Goal: Task Accomplishment & Management: Complete application form

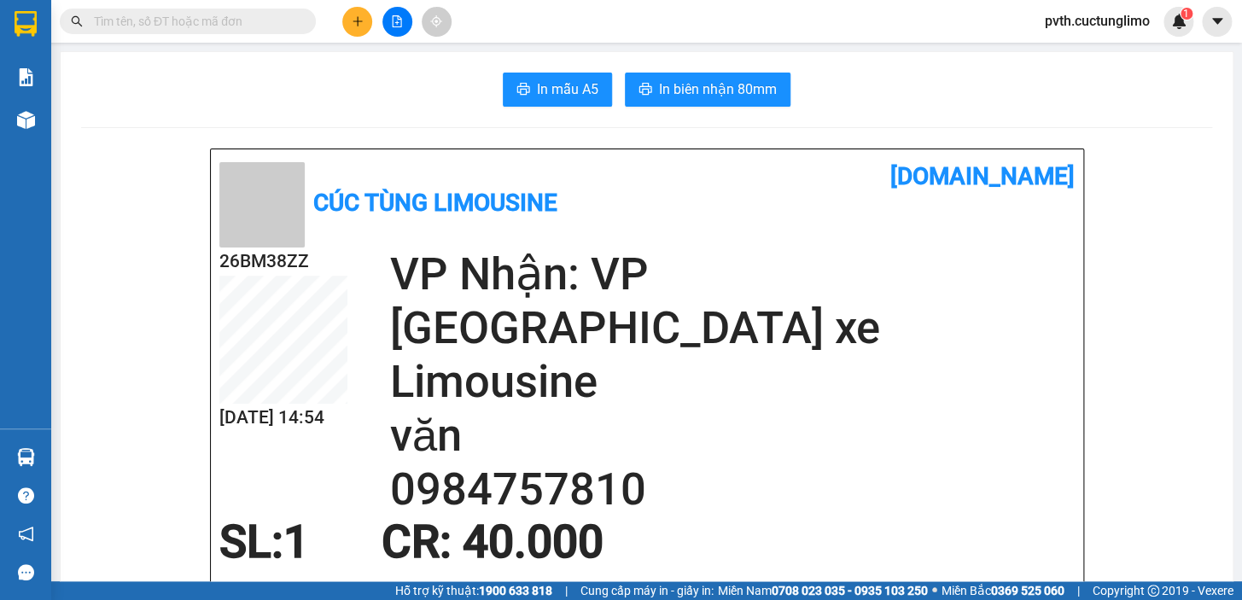
click at [359, 25] on icon "plus" at bounding box center [358, 21] width 12 height 12
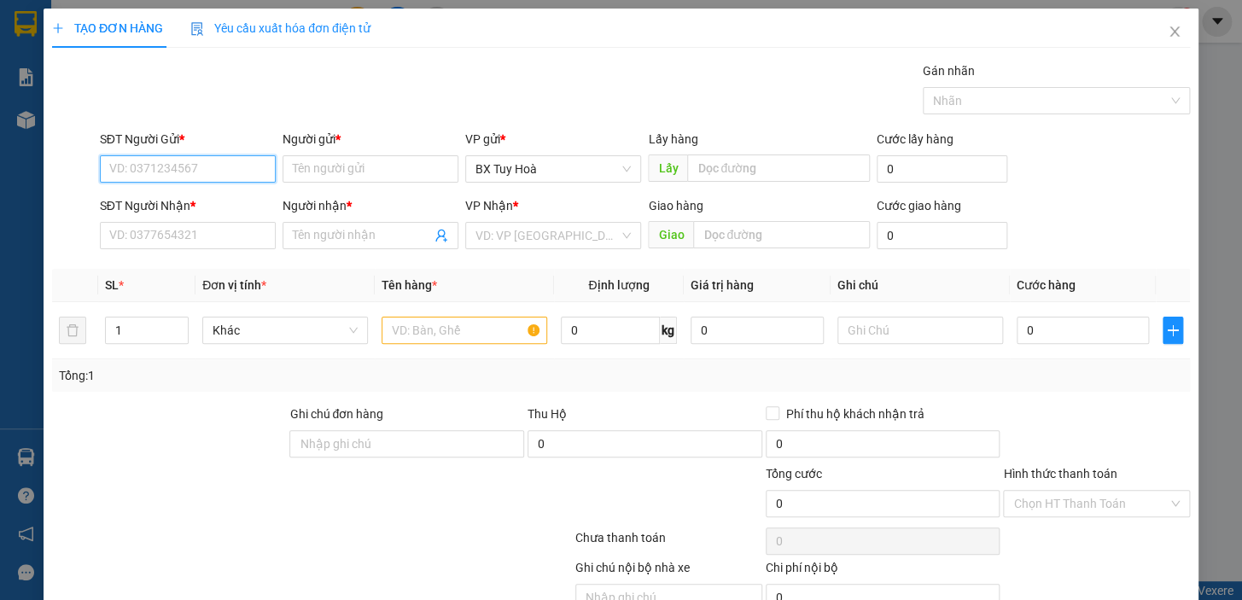
click at [242, 176] on input "SĐT Người Gửi *" at bounding box center [188, 168] width 176 height 27
type input "0368877077"
click at [387, 168] on input "Người gửi *" at bounding box center [371, 168] width 176 height 27
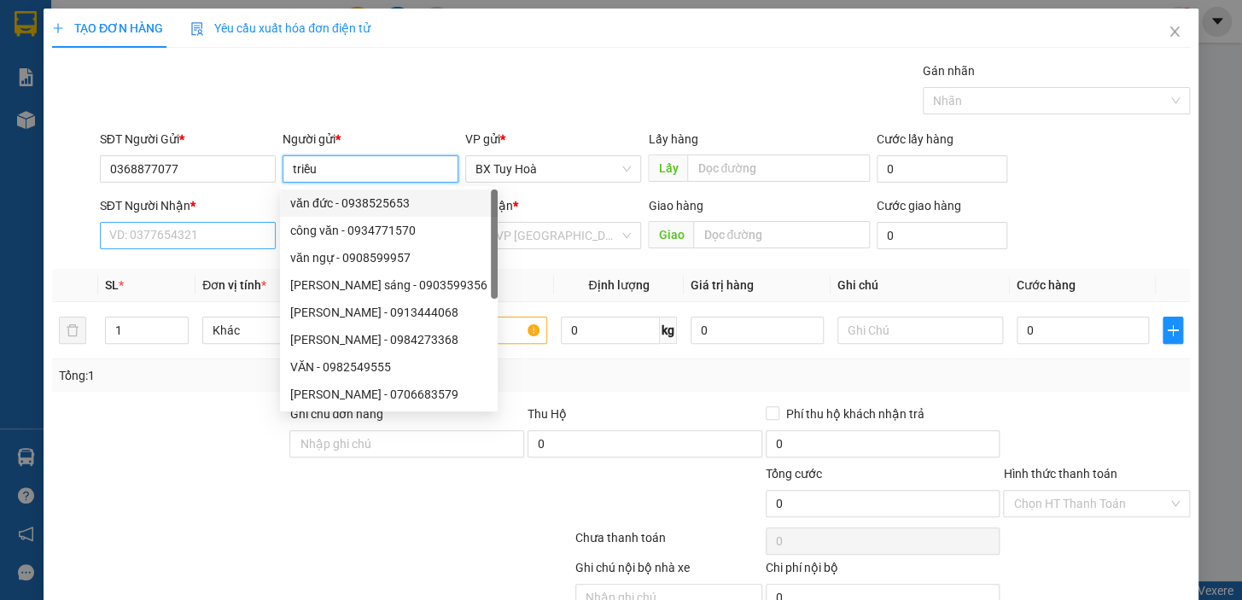
type input "triều"
click at [221, 237] on input "SĐT Người Nhận *" at bounding box center [188, 235] width 176 height 27
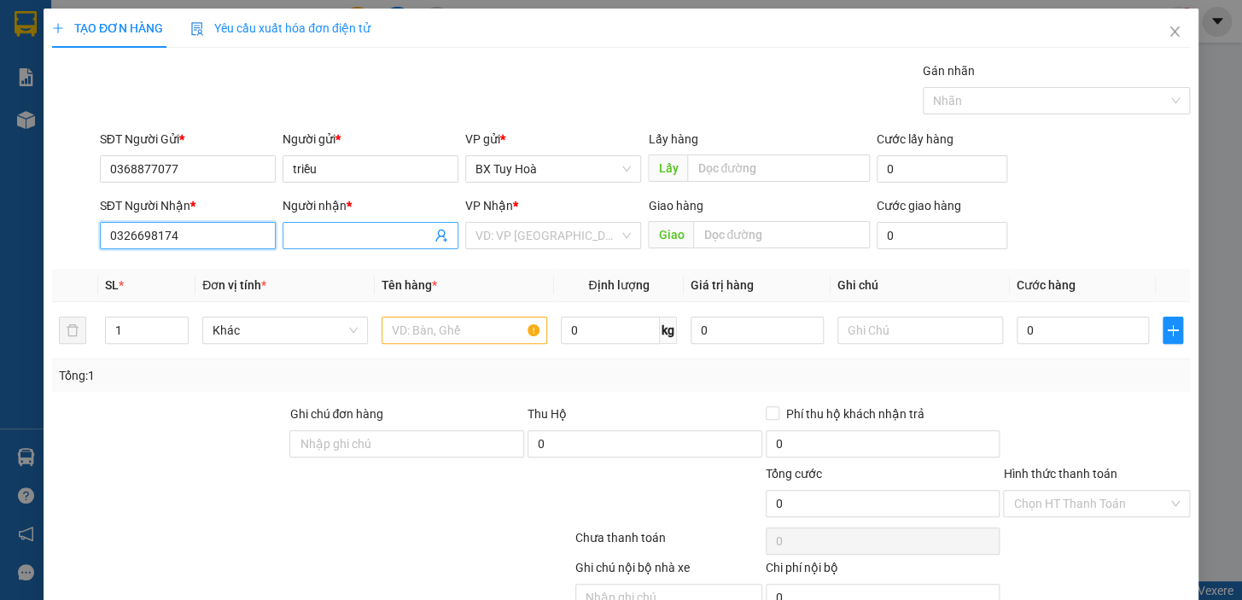
type input "0326698174"
click at [337, 248] on span at bounding box center [371, 235] width 176 height 27
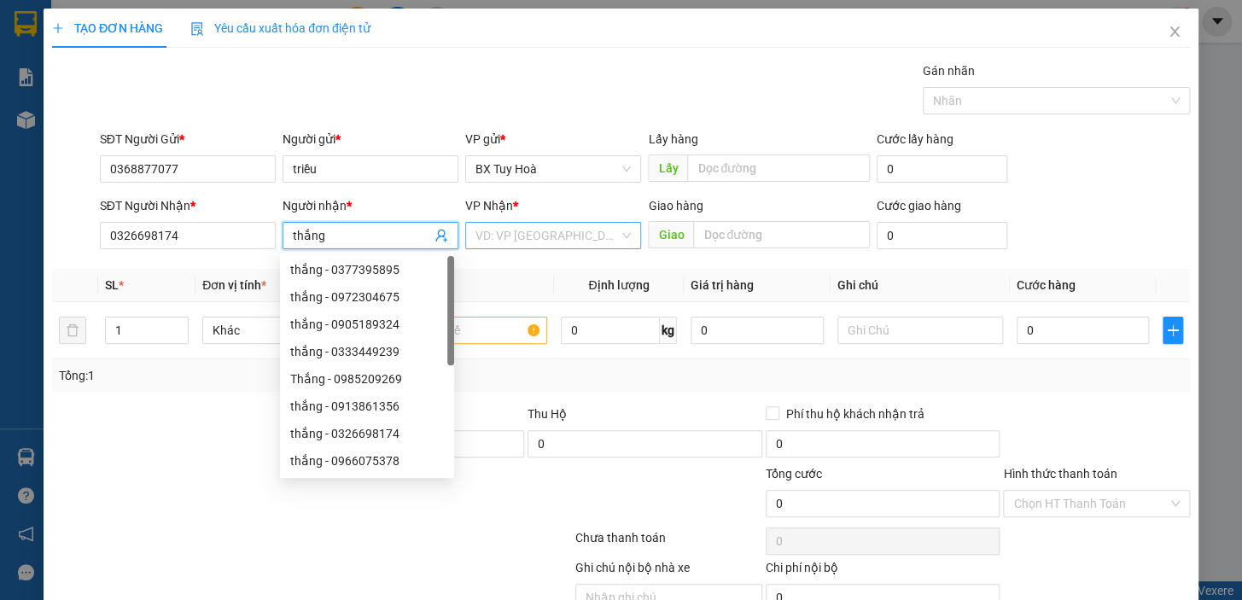
type input "thắng"
click at [487, 238] on input "search" at bounding box center [547, 236] width 143 height 26
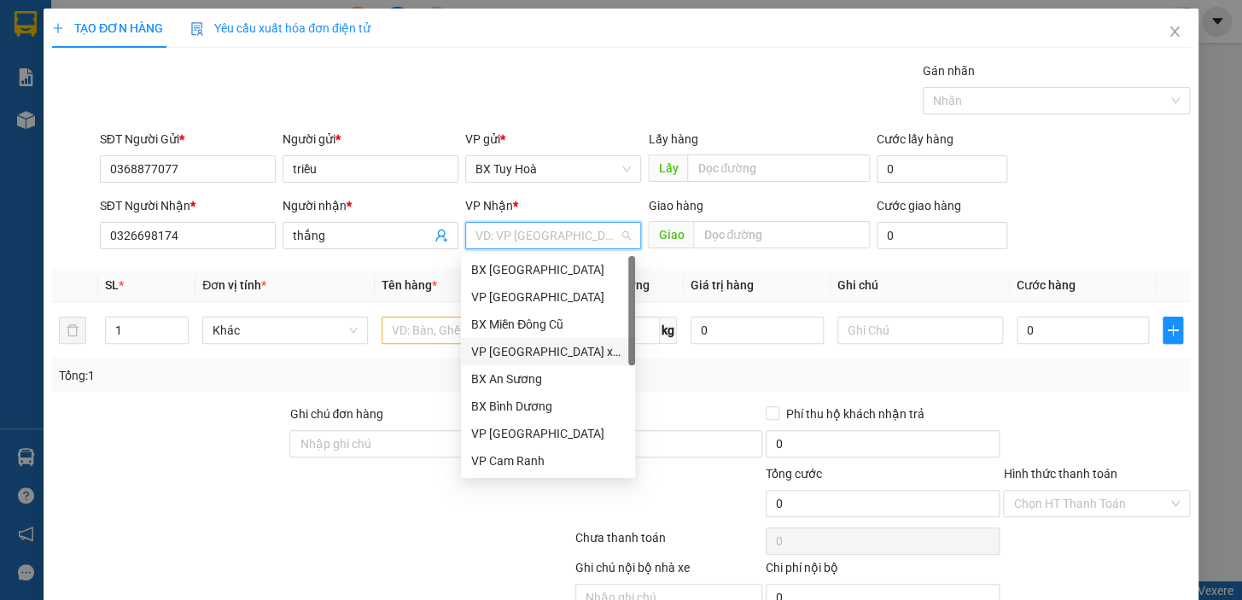
click at [512, 350] on div "VP [GEOGRAPHIC_DATA] xe Limousine" at bounding box center [548, 351] width 154 height 19
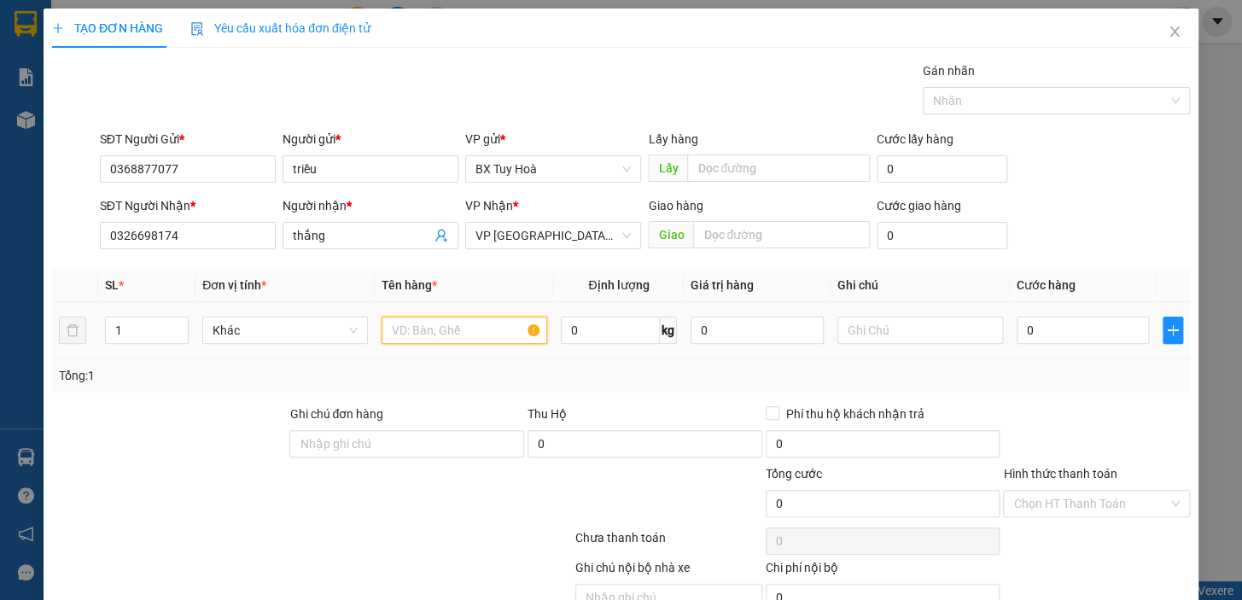
click at [505, 332] on input "text" at bounding box center [465, 330] width 166 height 27
type input "giấy tờ"
click at [1043, 343] on div "0" at bounding box center [1083, 330] width 133 height 34
click at [1050, 330] on input "0" at bounding box center [1083, 330] width 133 height 27
type input "3"
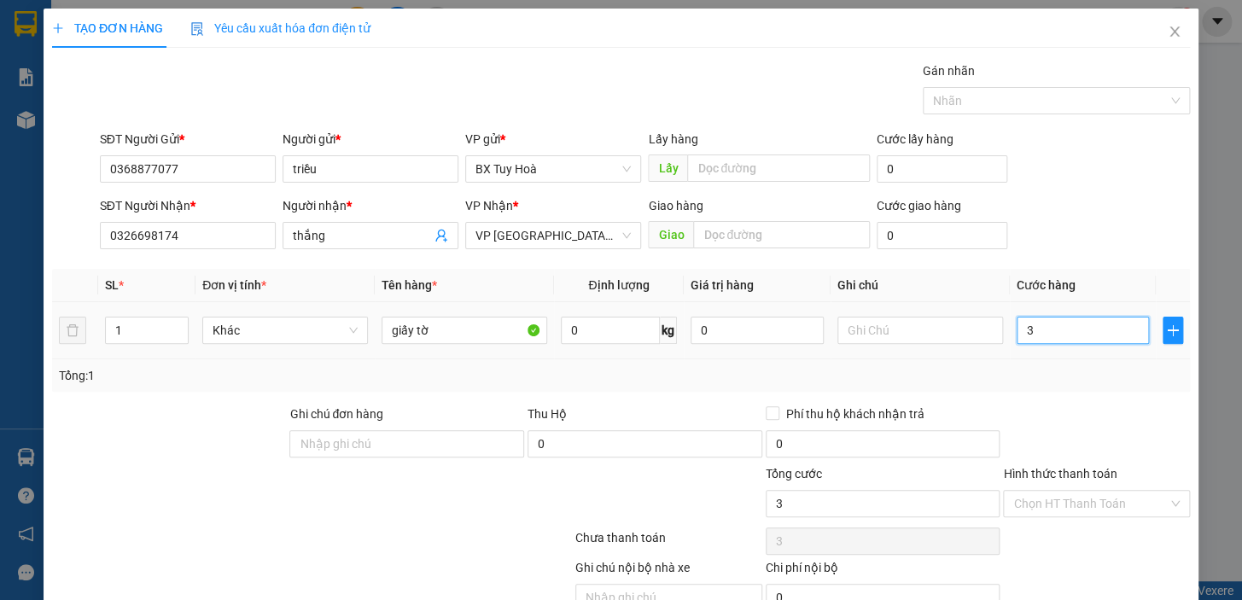
type input "3"
type input "30"
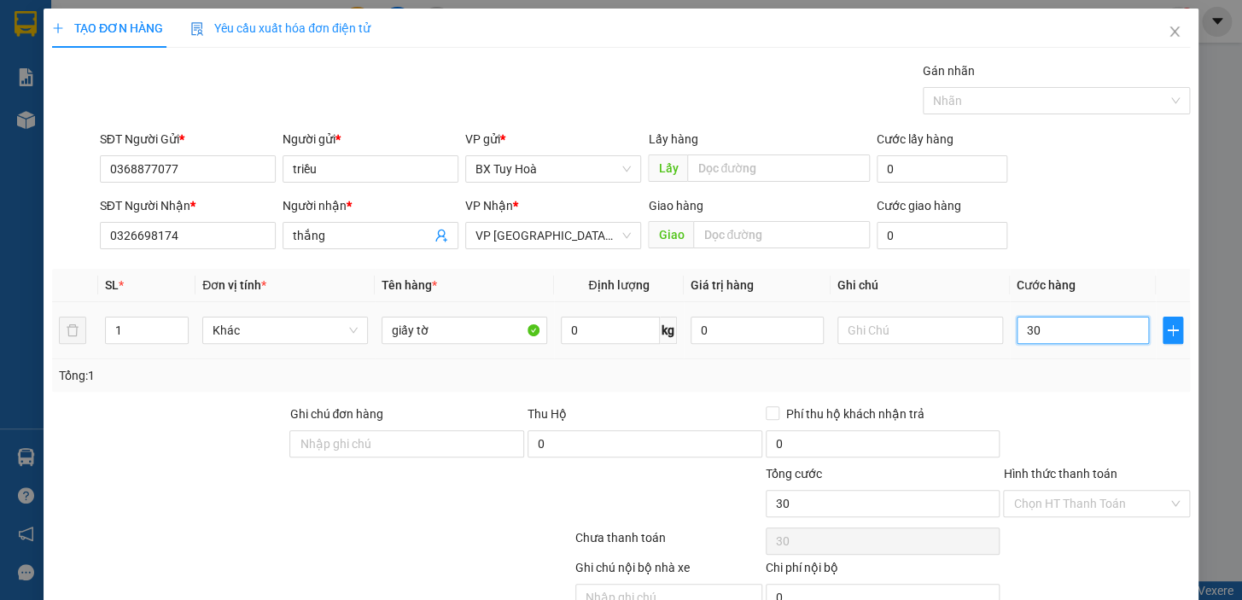
type input "300"
type input "3.000"
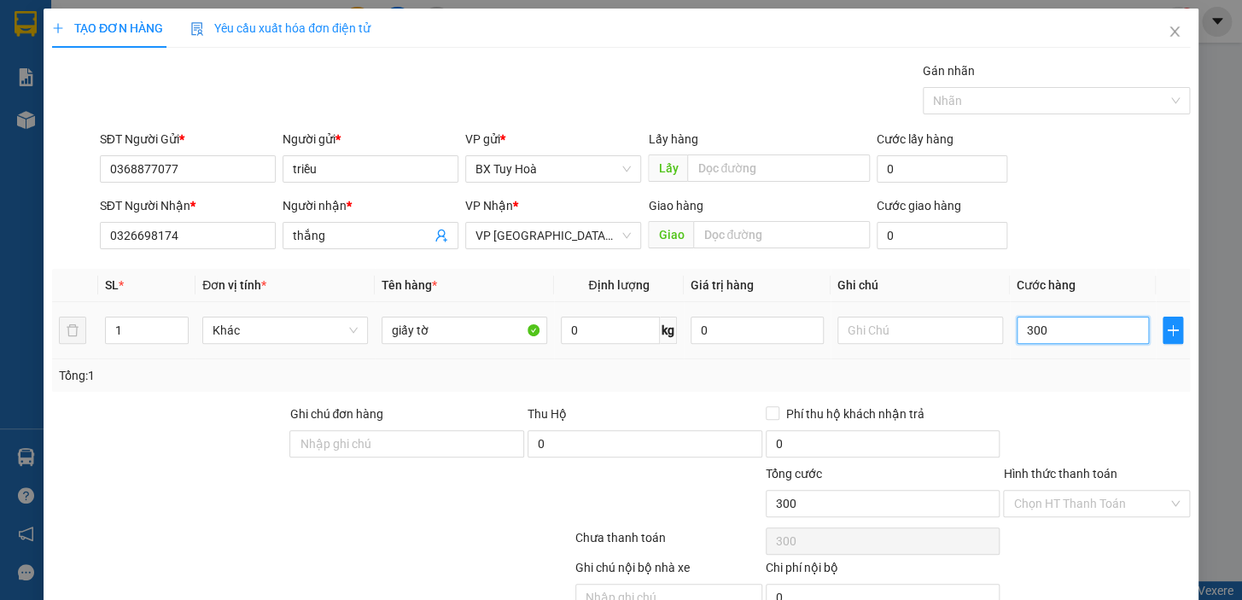
type input "3.000"
type input "30.000"
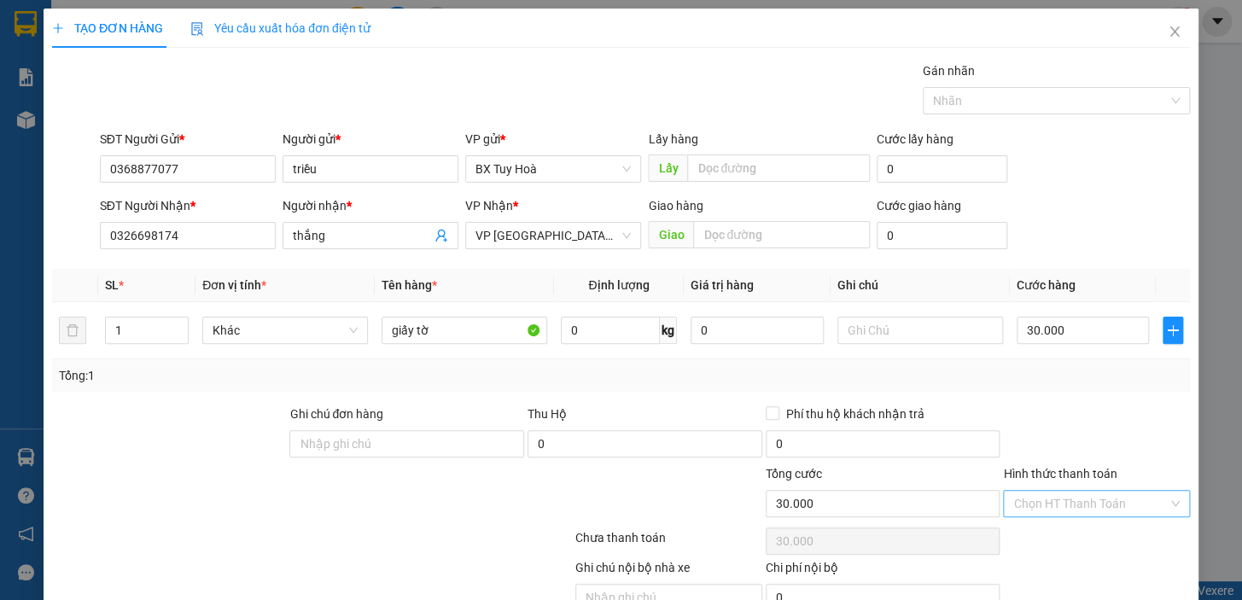
click at [1059, 505] on input "Hình thức thanh toán" at bounding box center [1090, 504] width 155 height 26
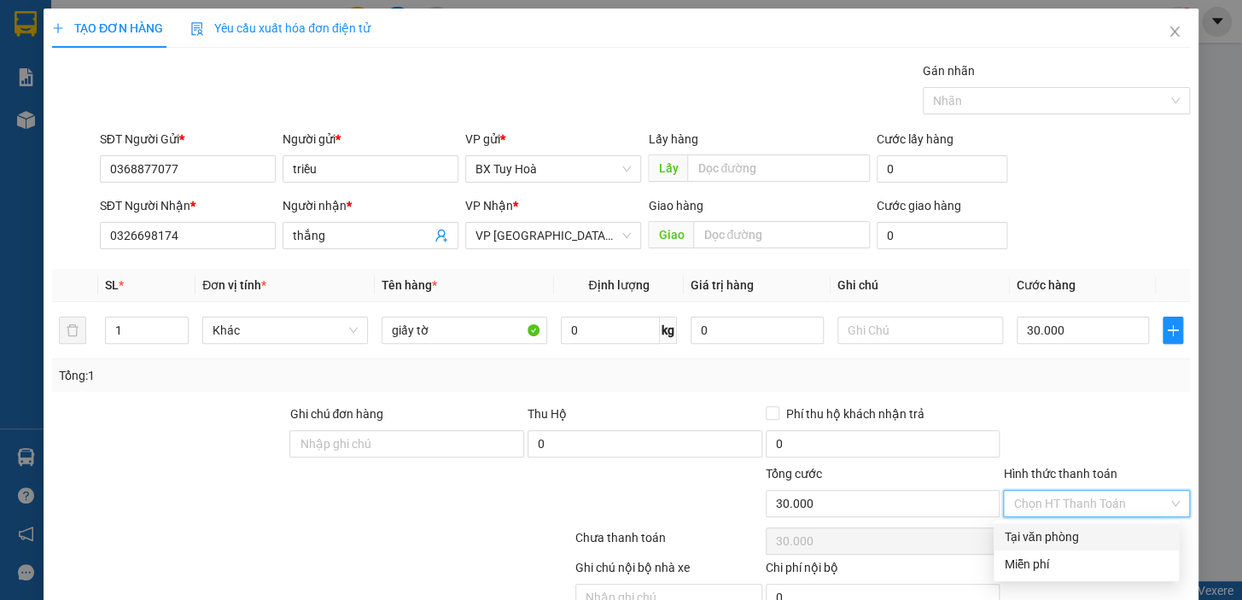
click at [1059, 535] on div "Tại văn phòng" at bounding box center [1086, 537] width 165 height 19
type input "0"
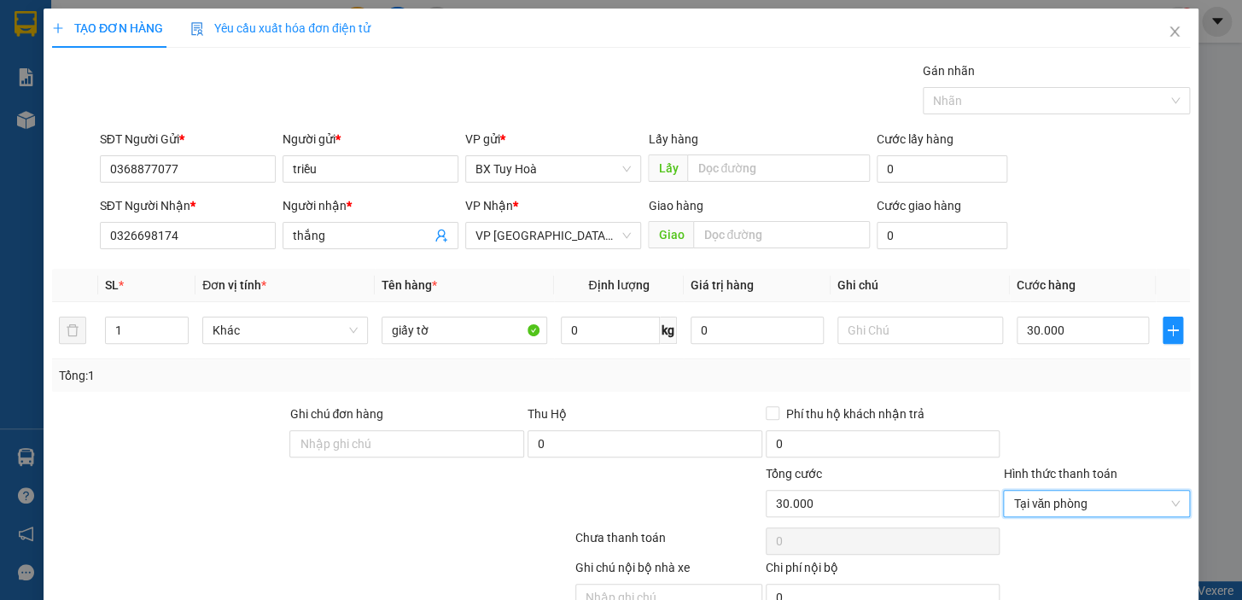
scroll to position [84, 0]
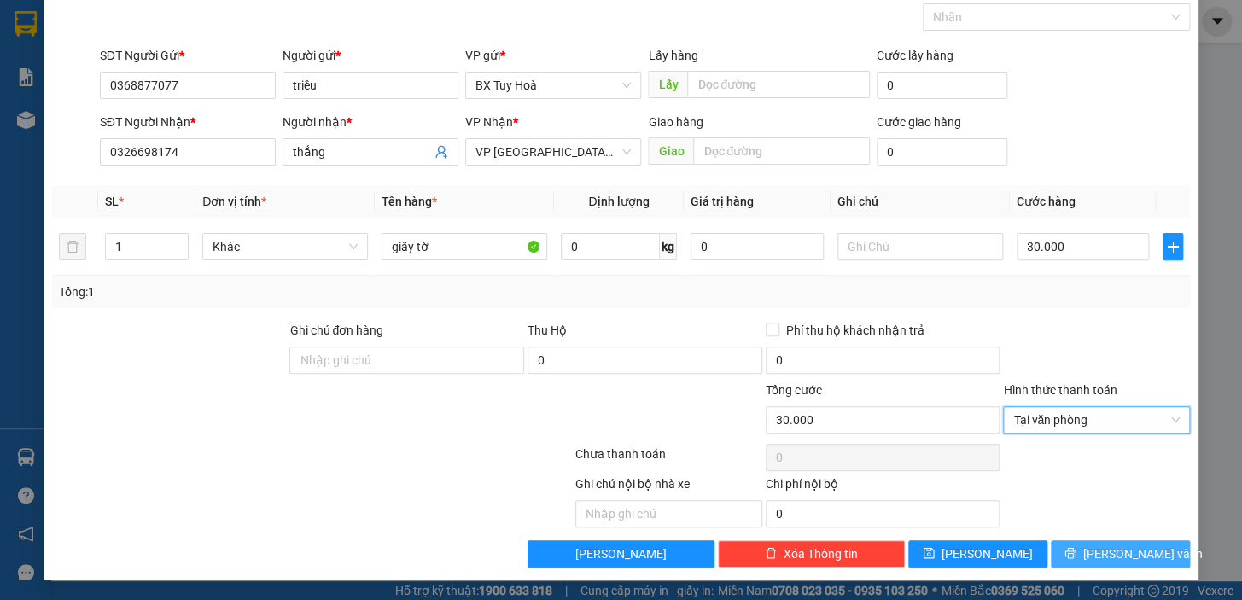
click at [1060, 555] on button "[PERSON_NAME] và In" at bounding box center [1120, 553] width 139 height 27
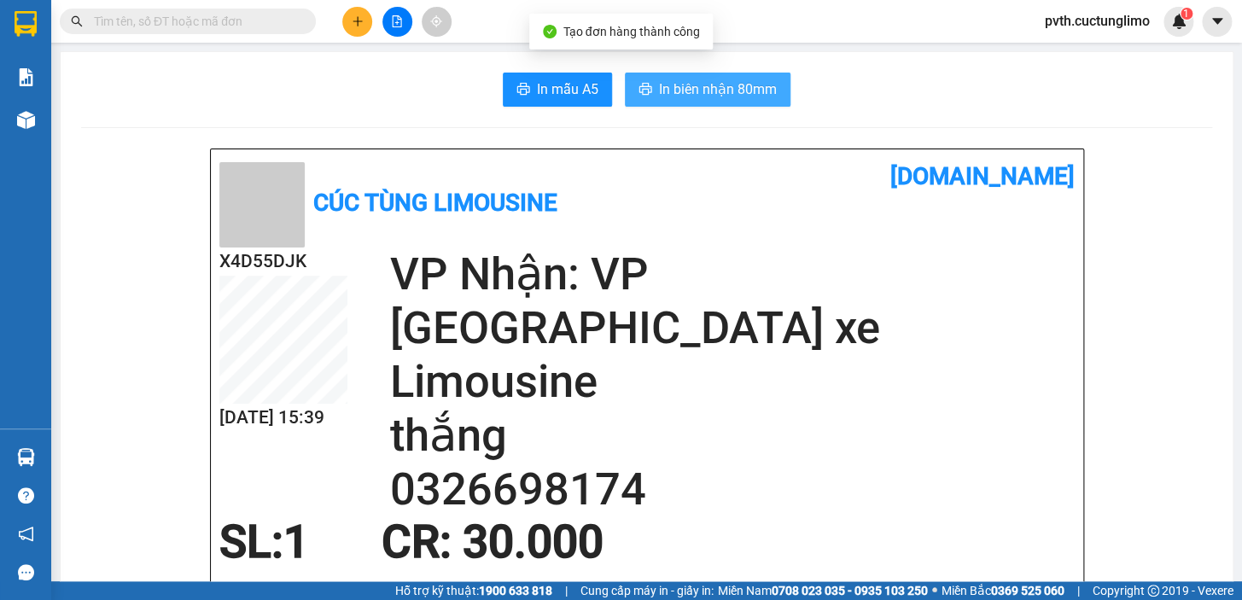
click at [700, 98] on span "In biên nhận 80mm" at bounding box center [718, 89] width 118 height 21
click at [708, 87] on span "In biên nhận 80mm" at bounding box center [718, 89] width 118 height 21
